Goal: Task Accomplishment & Management: Manage account settings

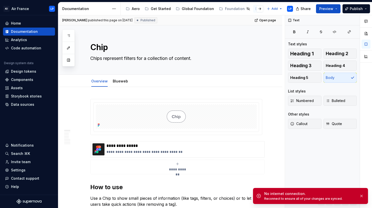
type textarea "*"
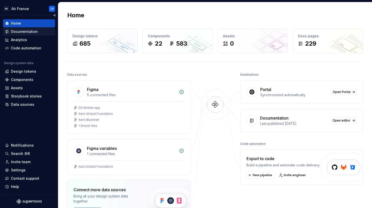
click at [26, 31] on div "Documentation" at bounding box center [24, 31] width 27 height 5
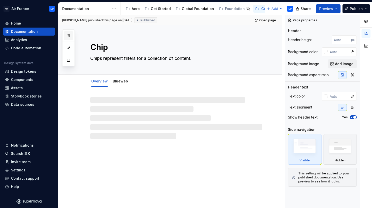
click at [68, 37] on icon "button" at bounding box center [69, 36] width 4 height 4
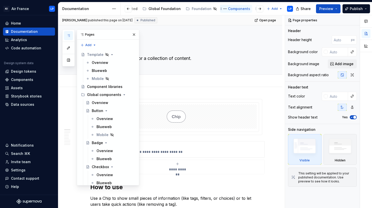
scroll to position [0, 128]
click at [219, 9] on button "Page tree" at bounding box center [222, 9] width 6 height 6
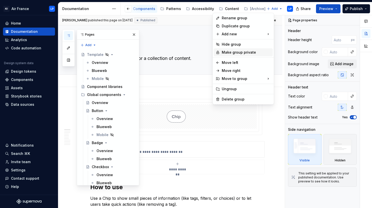
click at [233, 52] on div "Make group private" at bounding box center [246, 52] width 49 height 5
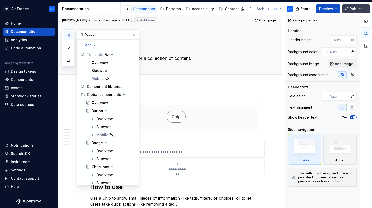
click at [357, 9] on span "Publish" at bounding box center [356, 8] width 13 height 5
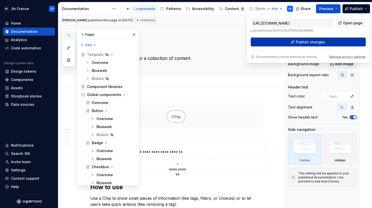
click at [323, 40] on span "Publish changes" at bounding box center [310, 42] width 29 height 5
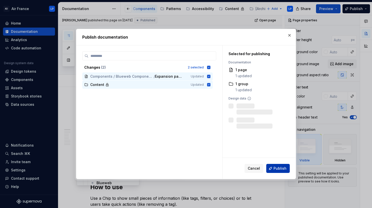
click at [284, 168] on span "Publish" at bounding box center [280, 168] width 13 height 5
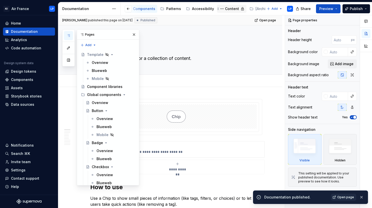
click at [229, 8] on div "Content" at bounding box center [232, 8] width 14 height 5
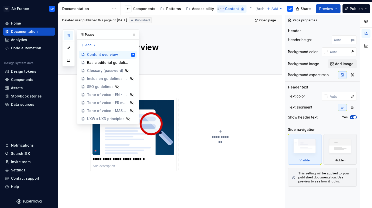
click at [219, 8] on button "Page tree" at bounding box center [222, 9] width 6 height 6
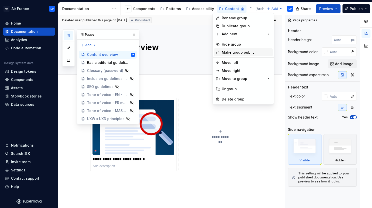
click at [228, 52] on div "Make group public" at bounding box center [246, 52] width 49 height 5
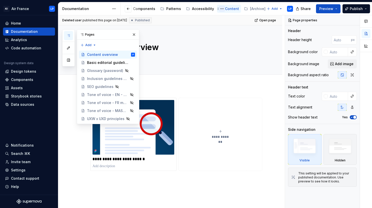
click at [219, 10] on button "Page tree" at bounding box center [222, 9] width 6 height 6
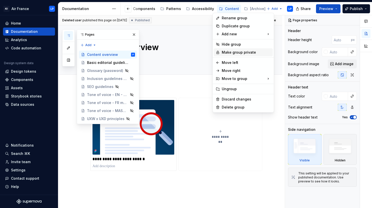
click at [246, 54] on div "Make group private" at bounding box center [246, 52] width 49 height 5
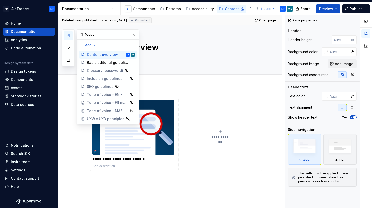
click at [128, 8] on button "button" at bounding box center [128, 8] width 7 height 7
click at [70, 35] on icon "button" at bounding box center [69, 36] width 4 height 4
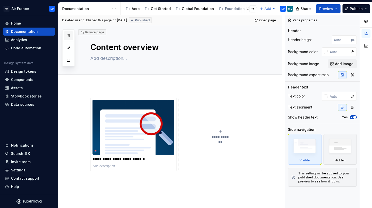
click at [70, 35] on icon "button" at bounding box center [69, 36] width 4 height 4
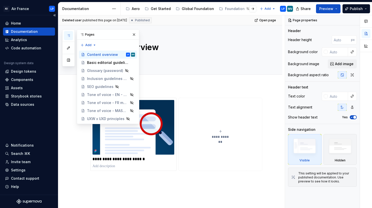
click at [24, 32] on div "Documentation" at bounding box center [24, 31] width 27 height 5
click at [197, 8] on div "Components" at bounding box center [200, 8] width 22 height 5
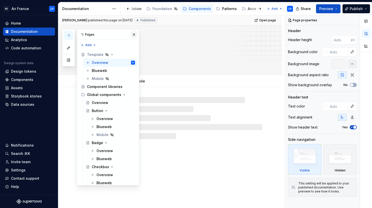
click at [136, 34] on button "button" at bounding box center [134, 34] width 7 height 7
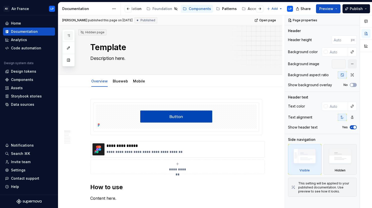
click at [70, 37] on icon "button" at bounding box center [69, 36] width 4 height 4
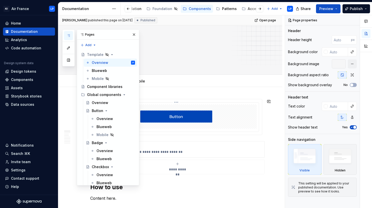
type textarea "*"
click at [220, 9] on div "Content" at bounding box center [227, 8] width 14 height 5
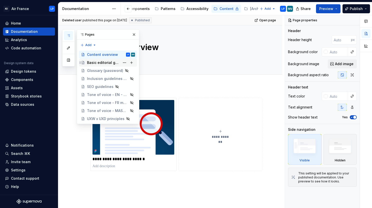
click at [108, 64] on div "Basic editorial guidelines" at bounding box center [103, 62] width 33 height 5
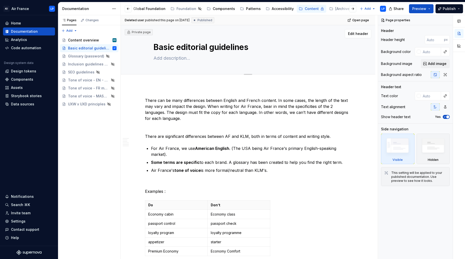
scroll to position [0, 40]
type textarea "*"
click at [163, 81] on span "Add tab" at bounding box center [166, 80] width 12 height 4
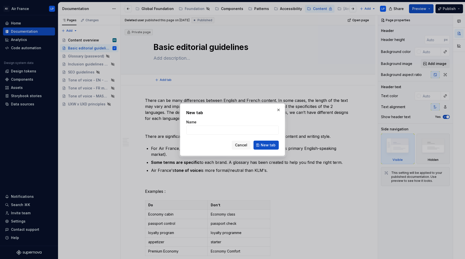
type input "T"
type textarea "*"
type input "Tab 1"
click button "New tab" at bounding box center [266, 145] width 25 height 9
type textarea "*"
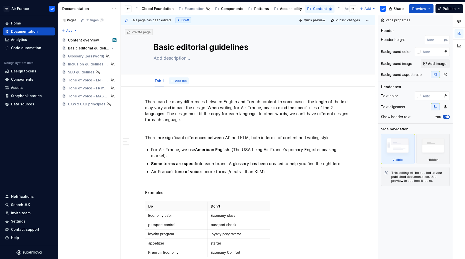
click at [180, 81] on span "Add tab" at bounding box center [181, 81] width 12 height 4
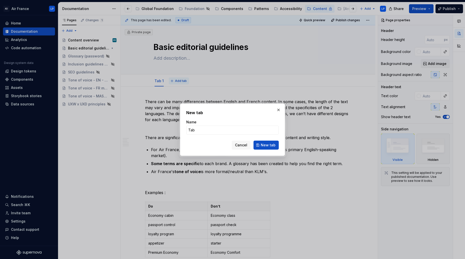
type input "Tab"
type textarea "*"
type input "Tab 2"
click button "New tab" at bounding box center [266, 145] width 25 height 9
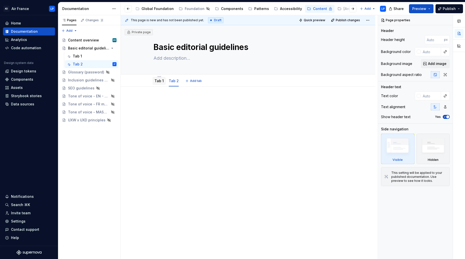
click at [163, 81] on link "Tab 1" at bounding box center [159, 81] width 9 height 4
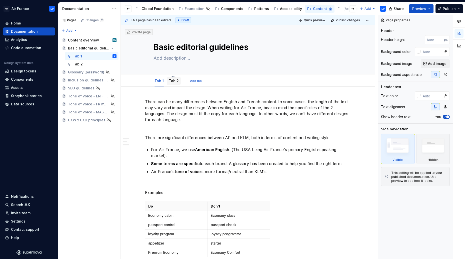
click at [175, 82] on link "Tab 2" at bounding box center [174, 81] width 10 height 4
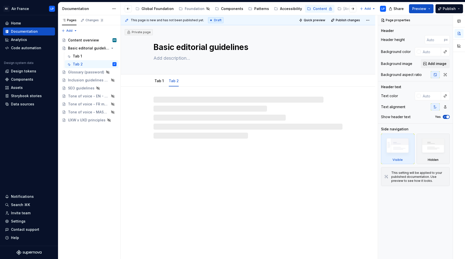
type textarea "*"
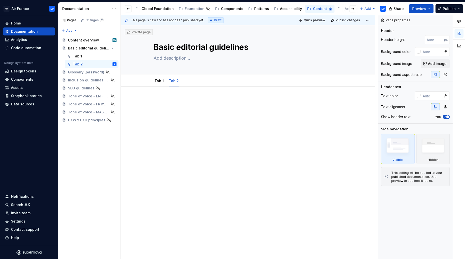
click at [169, 98] on div at bounding box center [248, 144] width 255 height 115
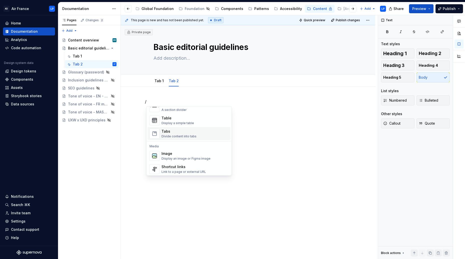
scroll to position [177, 0]
click at [174, 132] on div "Tabs" at bounding box center [179, 132] width 35 height 5
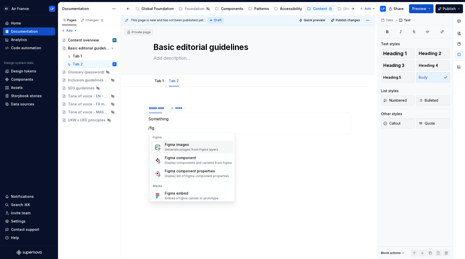
click at [190, 150] on div "Generate images from Figma layers" at bounding box center [192, 150] width 54 height 4
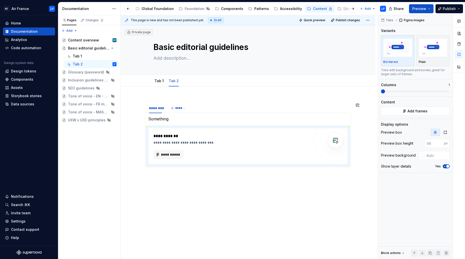
click at [166, 121] on p "Something" at bounding box center [248, 119] width 200 height 6
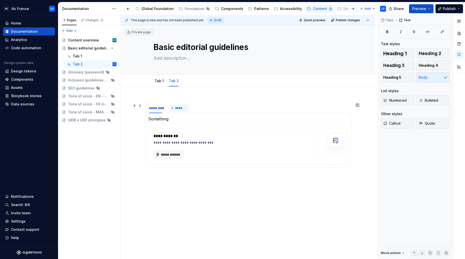
click at [178, 109] on span "*******" at bounding box center [180, 108] width 11 height 4
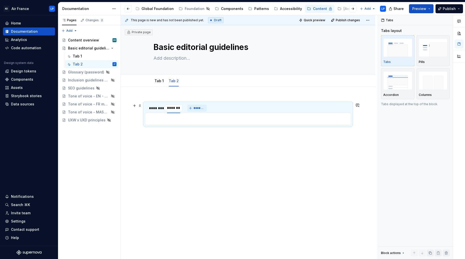
type input "*"
type input "*****"
click at [196, 152] on div "**********" at bounding box center [248, 150] width 255 height 126
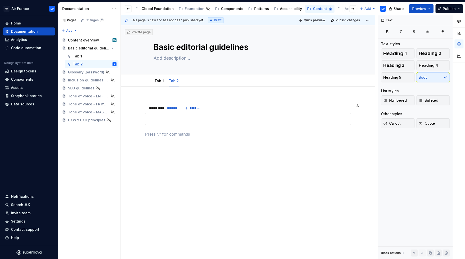
click at [167, 119] on p at bounding box center [248, 119] width 200 height 6
type textarea "*"
click at [175, 145] on div "**********" at bounding box center [248, 154] width 255 height 134
click at [157, 108] on div "********" at bounding box center [155, 108] width 13 height 5
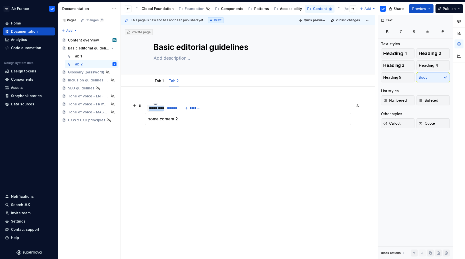
click at [157, 108] on div "********" at bounding box center [155, 108] width 13 height 5
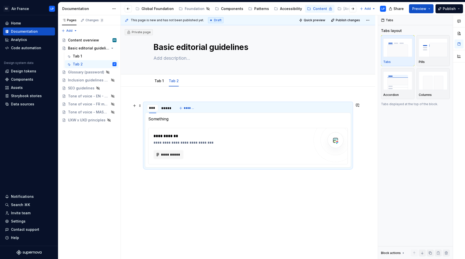
type input "*****"
click at [179, 199] on div "**********" at bounding box center [248, 175] width 255 height 177
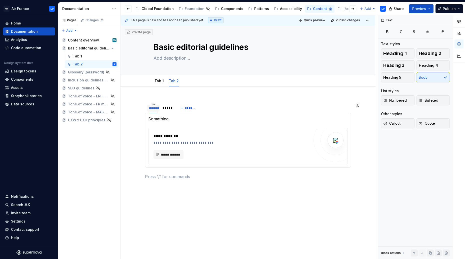
click at [220, 115] on div "**********" at bounding box center [248, 140] width 206 height 55
click at [210, 107] on div "***** ***** *******" at bounding box center [248, 108] width 206 height 10
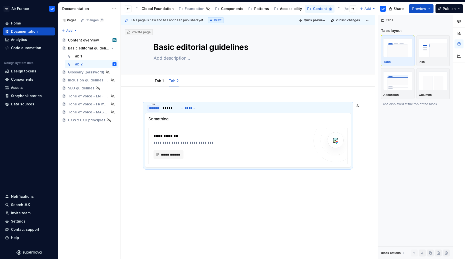
click at [184, 116] on p "Something" at bounding box center [248, 119] width 200 height 6
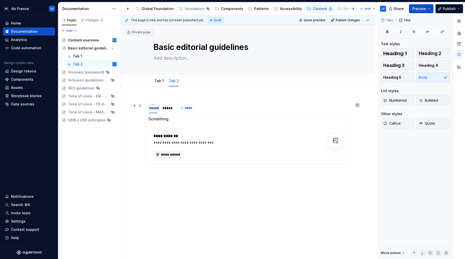
click at [217, 108] on div "***** ***** *******" at bounding box center [248, 108] width 206 height 10
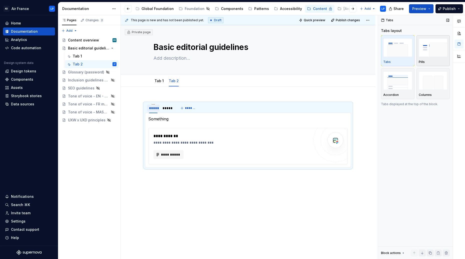
click at [372, 50] on img "button" at bounding box center [433, 48] width 29 height 18
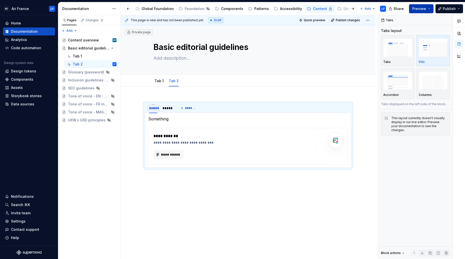
click at [372, 8] on button "Preview" at bounding box center [421, 8] width 25 height 9
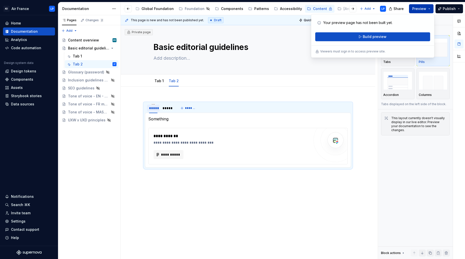
click at [372, 8] on button "Preview" at bounding box center [421, 8] width 25 height 9
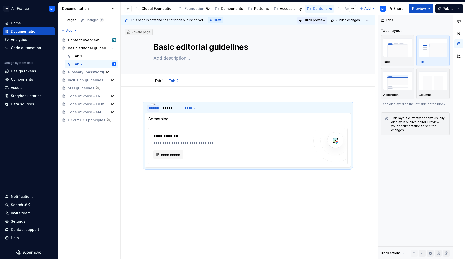
click at [321, 21] on span "Quick preview" at bounding box center [315, 20] width 22 height 4
click at [372, 9] on button "Preview" at bounding box center [421, 8] width 25 height 9
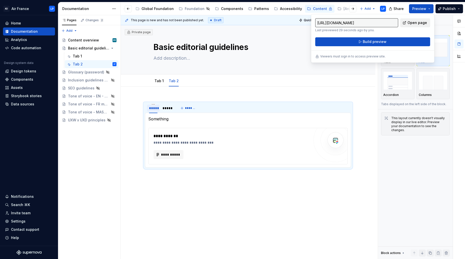
click at [372, 22] on span "Open page" at bounding box center [418, 22] width 20 height 5
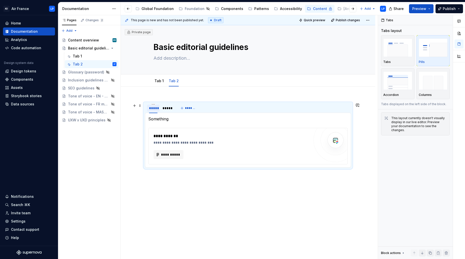
click at [218, 107] on div "***** ***** *******" at bounding box center [248, 108] width 206 height 10
click at [360, 162] on div "**********" at bounding box center [248, 175] width 255 height 177
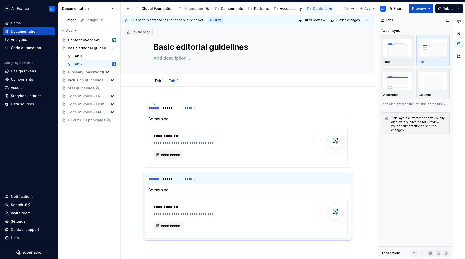
click at [372, 52] on img "button" at bounding box center [397, 48] width 29 height 18
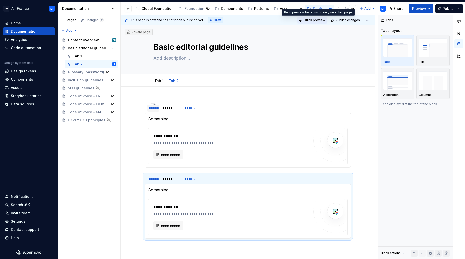
click at [320, 21] on span "Quick preview" at bounding box center [315, 20] width 22 height 4
click at [172, 76] on html "AD Air France LP Home Documentation Analytics Code automation Design system dat…" at bounding box center [232, 129] width 465 height 259
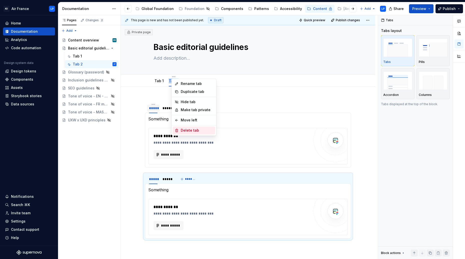
click at [187, 131] on div "Delete tab" at bounding box center [197, 130] width 33 height 5
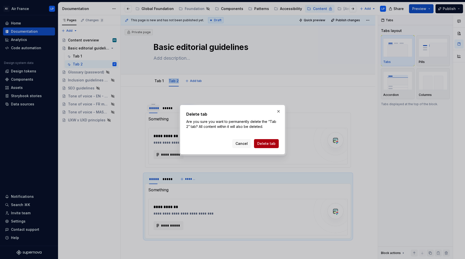
click at [271, 145] on span "Delete tab" at bounding box center [266, 143] width 18 height 5
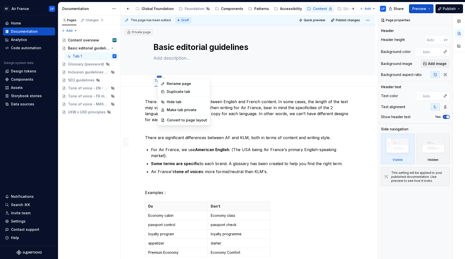
click at [160, 76] on html "AD Air France LP Home Documentation Analytics Code automation Design system dat…" at bounding box center [232, 129] width 465 height 259
click at [183, 120] on div "Convert to page layout" at bounding box center [187, 120] width 40 height 5
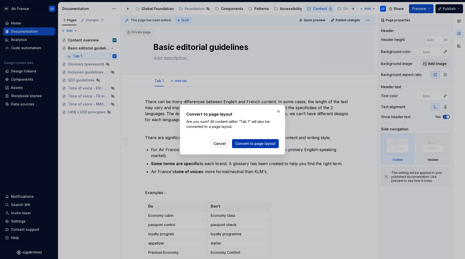
click at [255, 144] on span "Convert to page layout" at bounding box center [255, 143] width 40 height 5
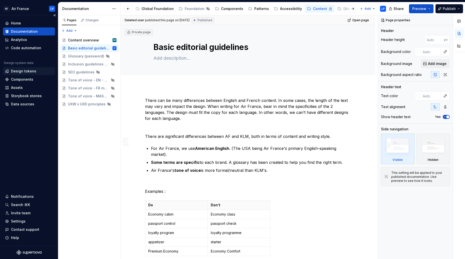
click at [24, 71] on div "Design tokens" at bounding box center [23, 71] width 25 height 5
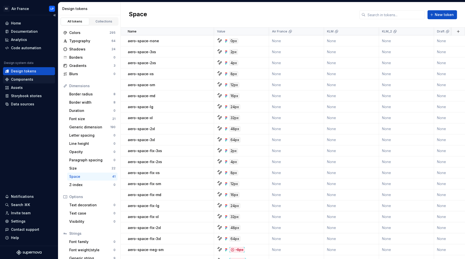
click at [20, 78] on div "Components" at bounding box center [22, 79] width 22 height 5
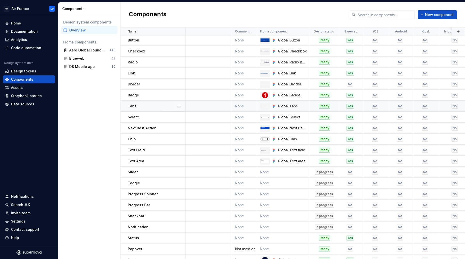
scroll to position [1, 0]
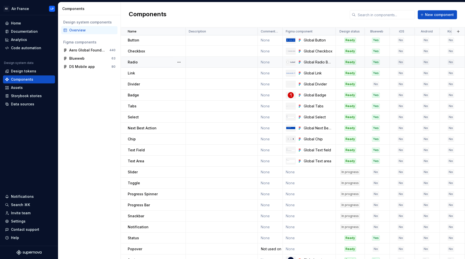
click at [140, 63] on div "Radio" at bounding box center [157, 62] width 58 height 5
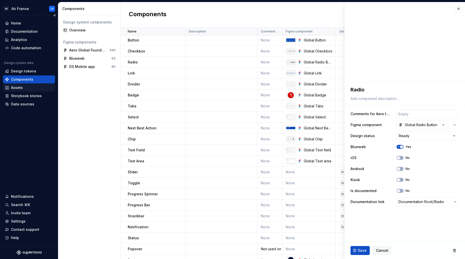
click at [17, 91] on div "Assets" at bounding box center [29, 88] width 52 height 8
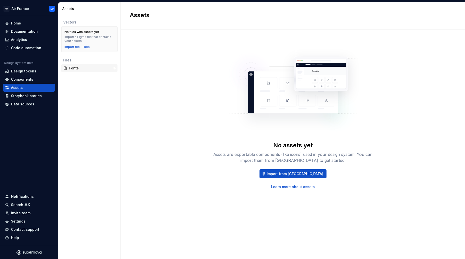
click at [80, 71] on div "Fonts 5" at bounding box center [89, 68] width 56 height 8
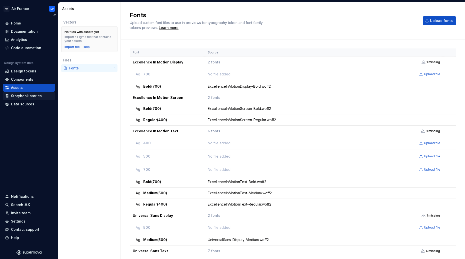
click at [33, 96] on div "Storybook stories" at bounding box center [26, 96] width 31 height 5
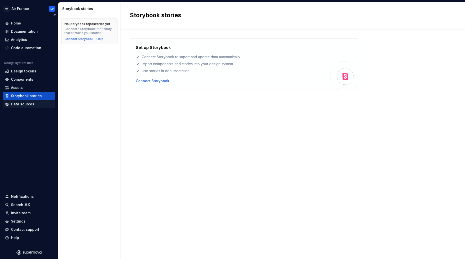
click at [16, 105] on div "Data sources" at bounding box center [22, 104] width 23 height 5
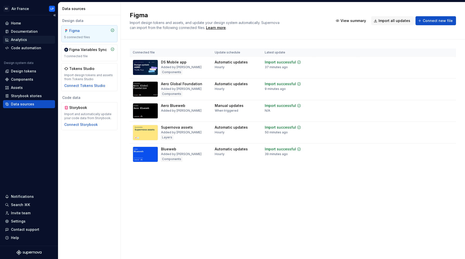
click at [17, 41] on div "Analytics" at bounding box center [19, 39] width 16 height 5
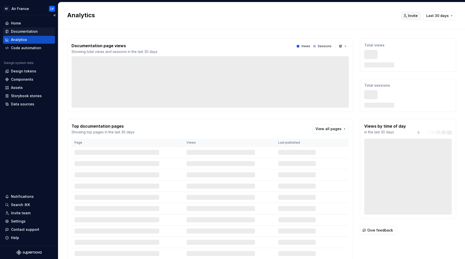
click at [25, 32] on div "Documentation" at bounding box center [24, 31] width 27 height 5
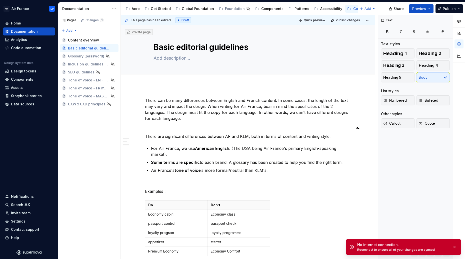
type textarea "*"
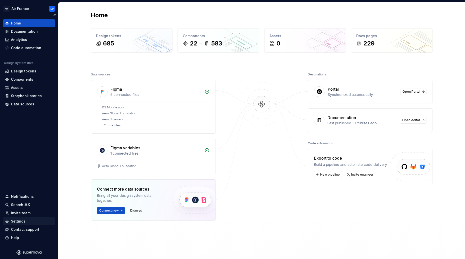
click at [18, 222] on div "Settings" at bounding box center [18, 221] width 15 height 5
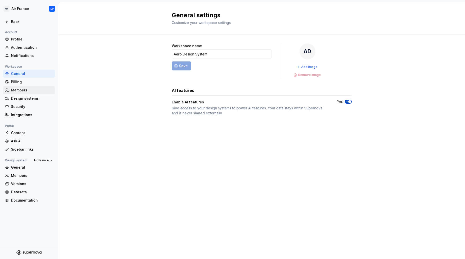
click at [21, 89] on div "Members" at bounding box center [32, 90] width 42 height 5
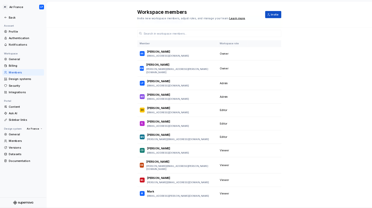
scroll to position [19, 0]
click at [341, 16] on span "Invite" at bounding box center [344, 18] width 10 height 5
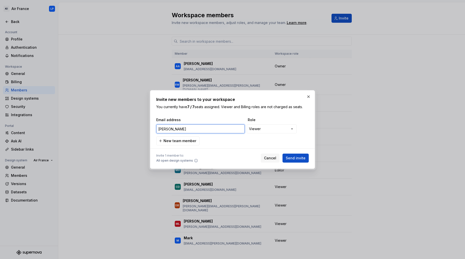
click at [192, 130] on input "chloe" at bounding box center [200, 129] width 89 height 9
paste input "incoln-ext@airfrance.fr"
type input "chlincoln-ext@airfrance.fr"
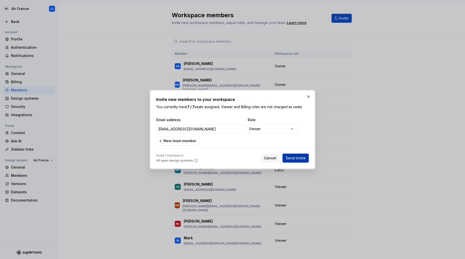
click at [302, 160] on span "Send invite" at bounding box center [296, 158] width 20 height 5
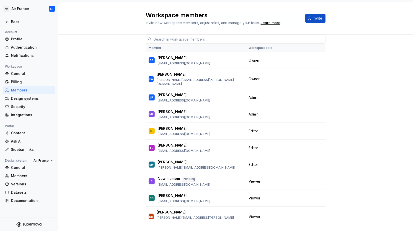
scroll to position [24, 0]
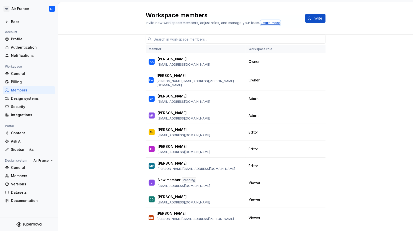
click at [274, 22] on div "Learn more" at bounding box center [271, 22] width 20 height 5
click at [308, 112] on button "Change role" at bounding box center [300, 115] width 27 height 7
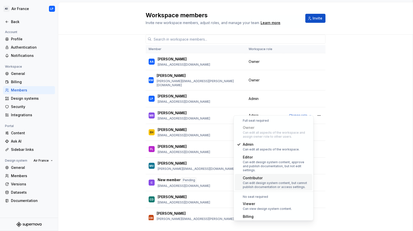
scroll to position [2, 0]
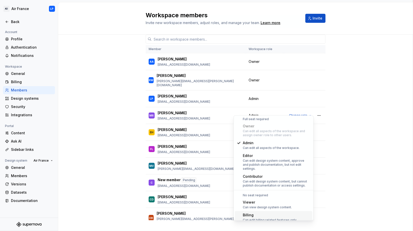
click at [267, 212] on div "Billing" at bounding box center [270, 214] width 54 height 5
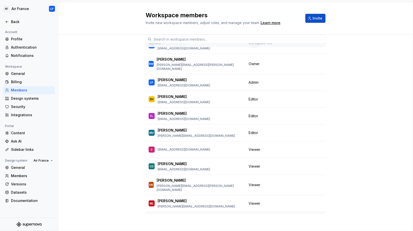
scroll to position [4, 0]
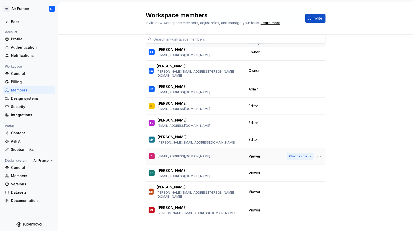
click at [310, 153] on button "Change role" at bounding box center [300, 156] width 27 height 7
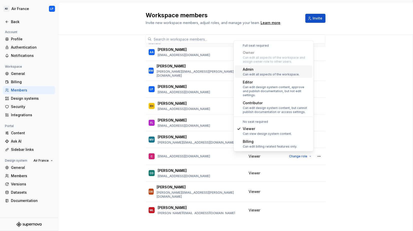
click at [364, 152] on div "6 / 7 editor seats assigned Member Workspace role AA Aamina Arora aamina.arora@…" at bounding box center [235, 119] width 355 height 228
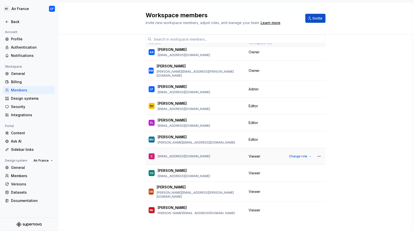
scroll to position [0, 0]
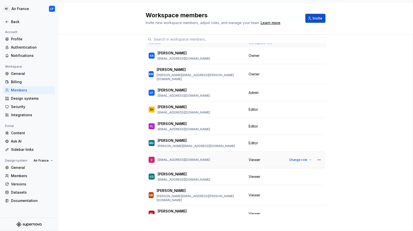
click at [187, 158] on p "chlincoln-ext@airfrance.fr" at bounding box center [184, 160] width 53 height 4
click at [320, 156] on button "button" at bounding box center [319, 159] width 7 height 7
click at [352, 146] on div "6 / 7 editor seats assigned Member Workspace role AA Aamina Arora aamina.arora@…" at bounding box center [235, 119] width 355 height 228
